Goal: Check status: Check status

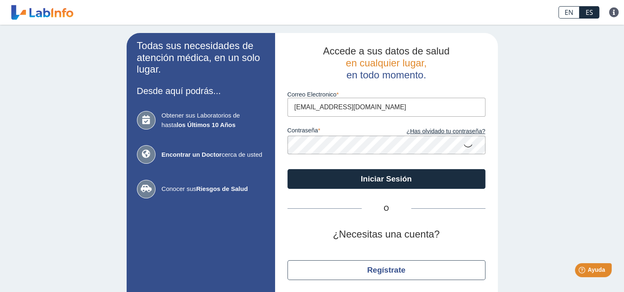
drag, startPoint x: 327, startPoint y: 108, endPoint x: 288, endPoint y: 111, distance: 38.5
click at [288, 111] on input "[EMAIL_ADDRESS][DOMAIN_NAME]" at bounding box center [386, 107] width 198 height 19
type input "[EMAIL_ADDRESS][DOMAIN_NAME]"
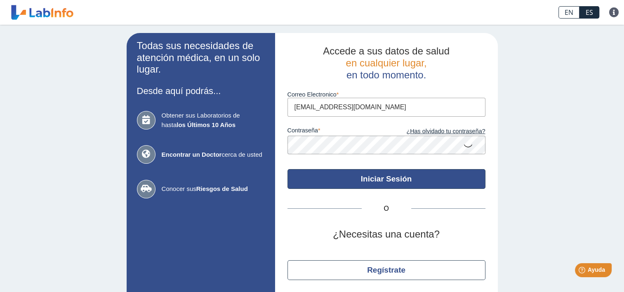
click at [363, 178] on button "Iniciar Sesión" at bounding box center [386, 179] width 198 height 20
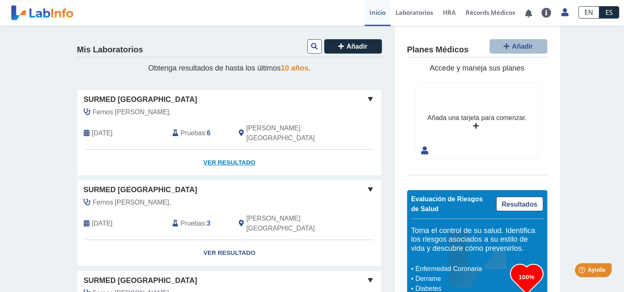
click at [213, 152] on link "Ver Resultado" at bounding box center [230, 163] width 304 height 26
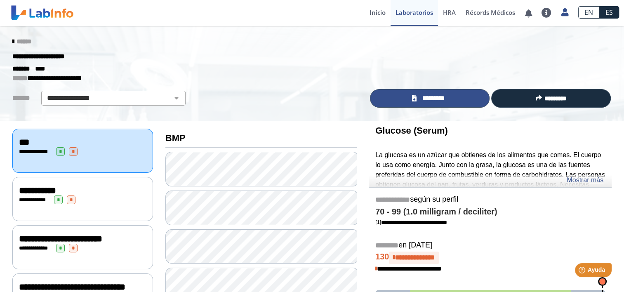
click at [420, 101] on span "*********" at bounding box center [433, 98] width 28 height 9
